Goal: Complete application form

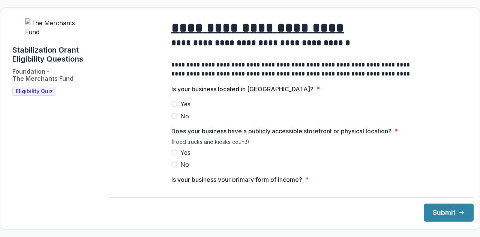
scroll to position [6, 0]
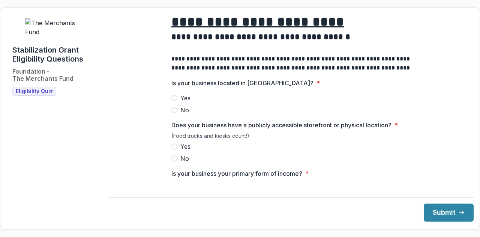
click at [183, 102] on span "Yes" at bounding box center [185, 97] width 10 height 9
click at [182, 150] on span "Yes" at bounding box center [185, 146] width 10 height 9
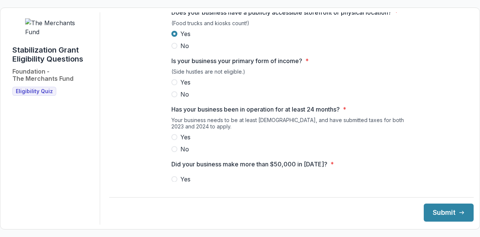
scroll to position [120, 0]
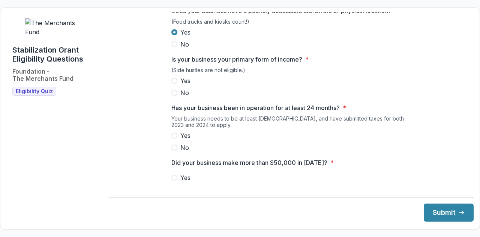
click at [179, 85] on label "Yes" at bounding box center [291, 80] width 240 height 9
click at [180, 138] on span "Yes" at bounding box center [185, 135] width 10 height 9
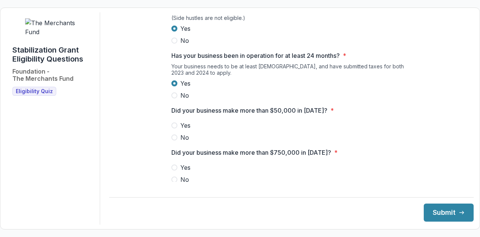
scroll to position [173, 0]
click at [180, 129] on span "Yes" at bounding box center [185, 124] width 10 height 9
click at [173, 182] on span at bounding box center [174, 179] width 6 height 6
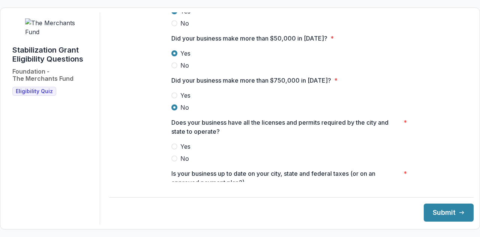
click at [177, 151] on label "Yes" at bounding box center [291, 146] width 240 height 9
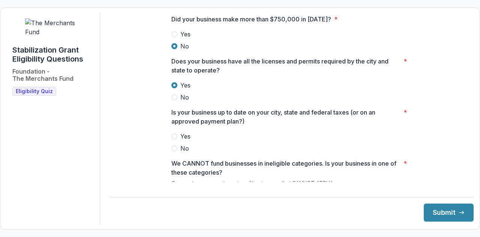
click at [179, 141] on label "Yes" at bounding box center [291, 136] width 240 height 9
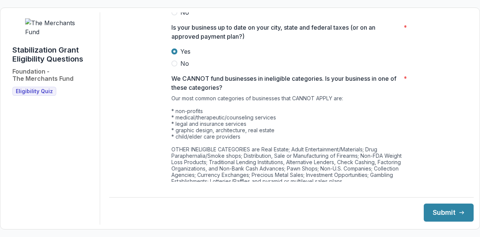
scroll to position [426, 0]
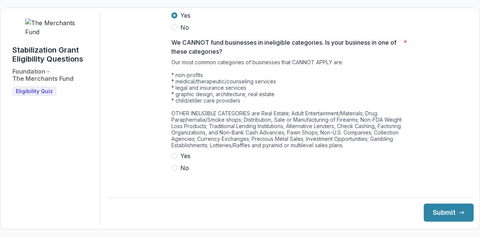
click at [182, 171] on span "No" at bounding box center [184, 167] width 9 height 9
click at [452, 214] on button "Submit" at bounding box center [449, 212] width 50 height 18
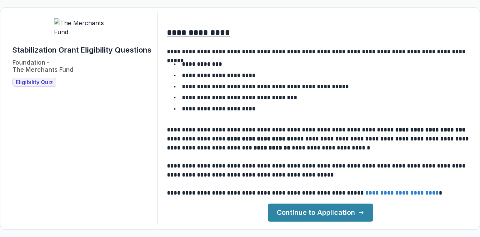
click at [353, 218] on link "Continue to Application" at bounding box center [320, 212] width 105 height 18
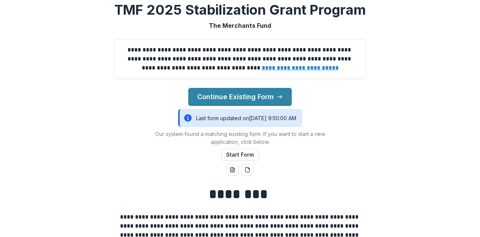
scroll to position [54, 0]
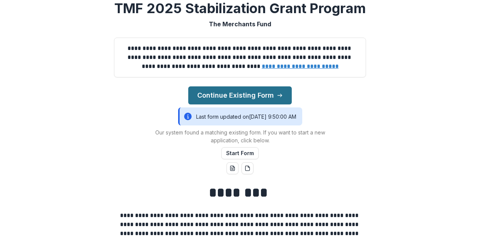
click at [257, 104] on button "Continue Existing Form" at bounding box center [240, 95] width 104 height 18
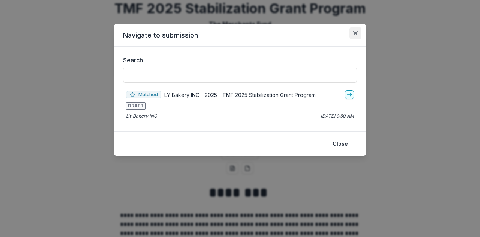
click at [352, 36] on button "Close" at bounding box center [356, 33] width 12 height 12
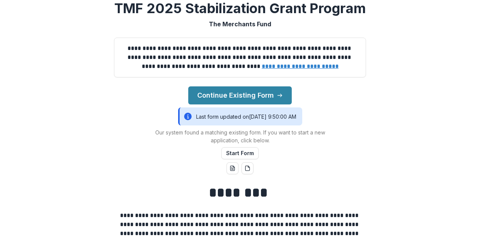
scroll to position [0, 0]
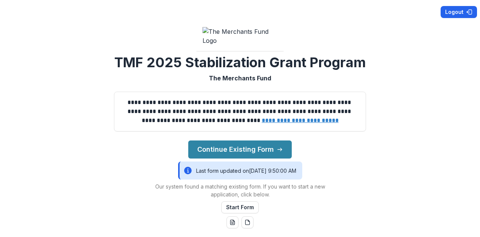
click at [457, 9] on button "Logout" at bounding box center [459, 12] width 36 height 12
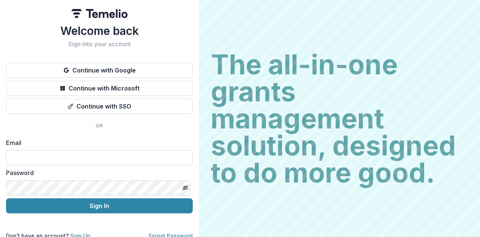
click at [104, 165] on input at bounding box center [99, 157] width 187 height 15
paste input "**********"
type input "**********"
click at [6, 198] on button "Sign In" at bounding box center [99, 205] width 187 height 15
